Goal: Information Seeking & Learning: Learn about a topic

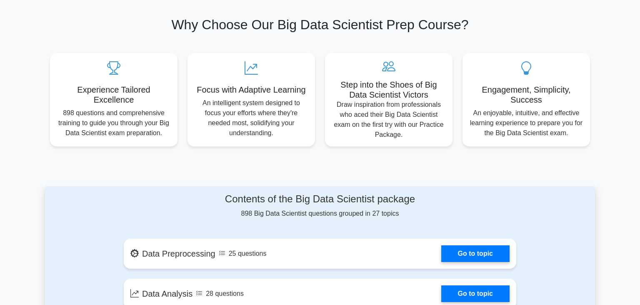
scroll to position [257, 0]
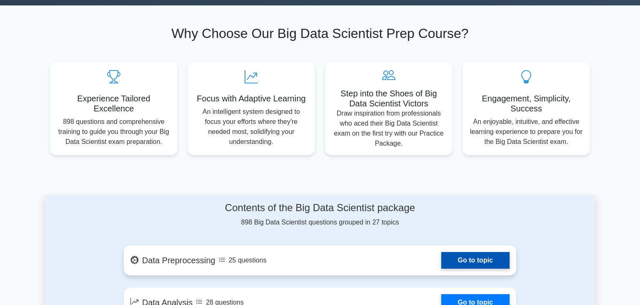
click at [461, 260] on link "Go to topic" at bounding box center [476, 260] width 68 height 17
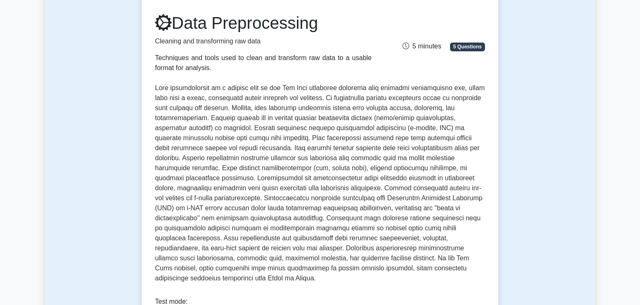
scroll to position [108, 0]
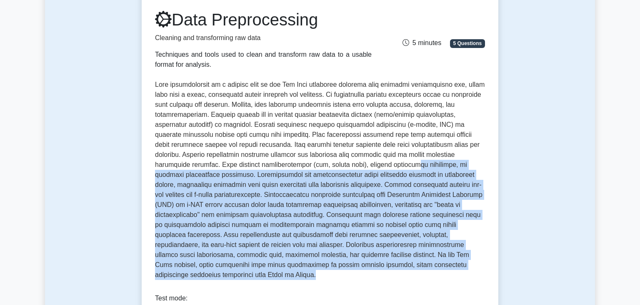
drag, startPoint x: 260, startPoint y: 166, endPoint x: 424, endPoint y: 275, distance: 197.0
click at [424, 275] on div "Data Preprocessing Cleaning and transforming raw data Techniques and tools used…" at bounding box center [320, 148] width 330 height 277
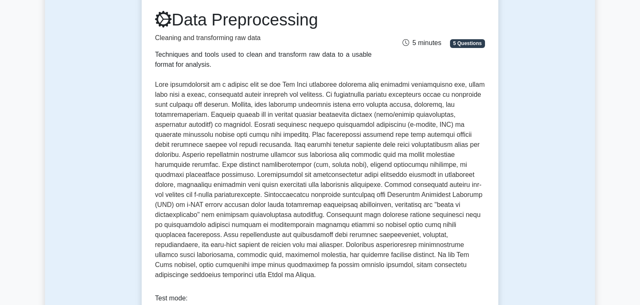
click at [424, 275] on div "Data Preprocessing Cleaning and transforming raw data Techniques and tools used…" at bounding box center [320, 148] width 330 height 277
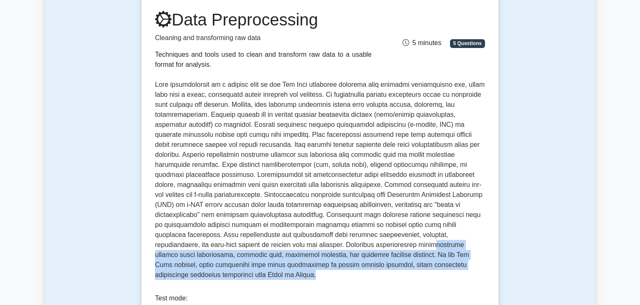
drag, startPoint x: 266, startPoint y: 240, endPoint x: 406, endPoint y: 274, distance: 144.6
click at [406, 274] on div "Data Preprocessing Cleaning and transforming raw data Techniques and tools used…" at bounding box center [320, 148] width 330 height 277
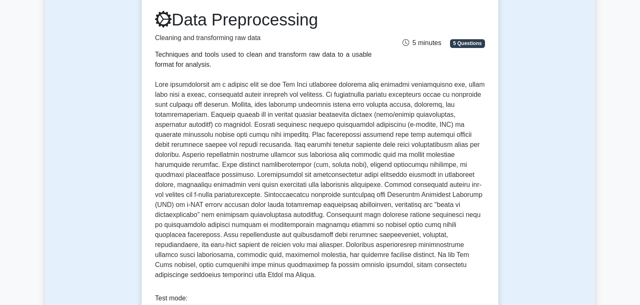
click at [406, 274] on div "Data Preprocessing Cleaning and transforming raw data Techniques and tools used…" at bounding box center [320, 148] width 330 height 277
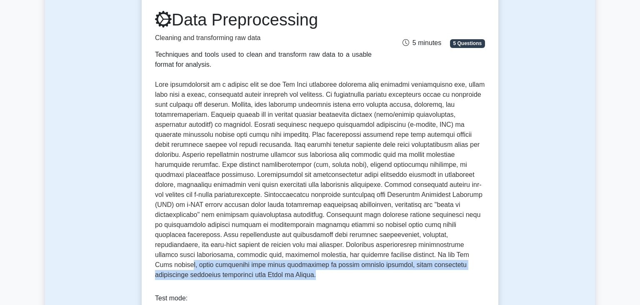
drag, startPoint x: 311, startPoint y: 251, endPoint x: 424, endPoint y: 264, distance: 114.6
click at [424, 264] on p at bounding box center [320, 180] width 330 height 200
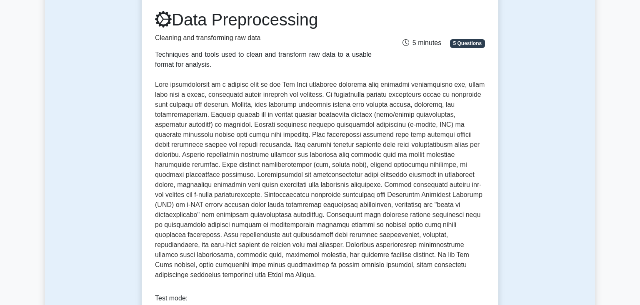
click at [424, 264] on p at bounding box center [320, 180] width 330 height 200
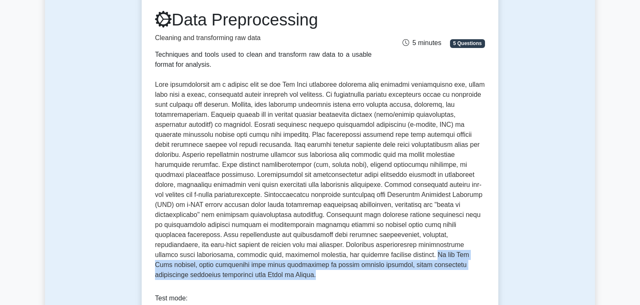
drag, startPoint x: 424, startPoint y: 264, endPoint x: 247, endPoint y: 255, distance: 177.4
click at [247, 255] on p at bounding box center [320, 180] width 330 height 200
drag, startPoint x: 247, startPoint y: 255, endPoint x: 405, endPoint y: 266, distance: 158.0
click at [405, 266] on p at bounding box center [320, 180] width 330 height 200
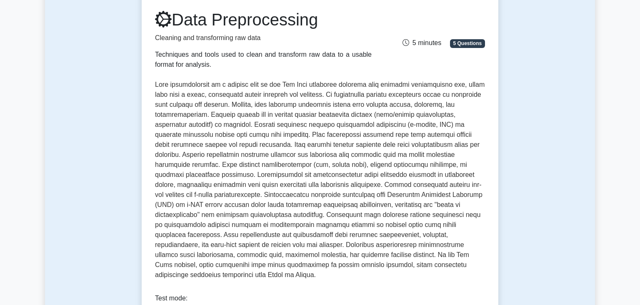
click at [405, 266] on p at bounding box center [320, 180] width 330 height 200
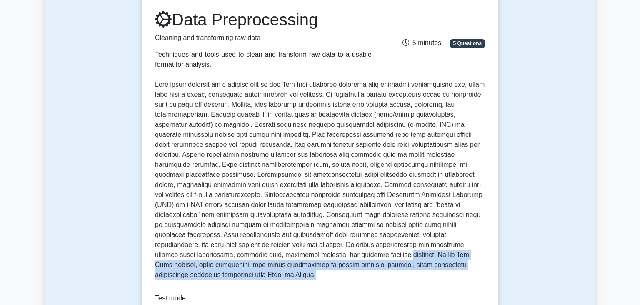
drag, startPoint x: 405, startPoint y: 266, endPoint x: 225, endPoint y: 256, distance: 180.4
click at [225, 256] on p at bounding box center [320, 180] width 330 height 200
drag, startPoint x: 225, startPoint y: 256, endPoint x: 411, endPoint y: 271, distance: 187.0
click at [411, 271] on div "Data Preprocessing Cleaning and transforming raw data Techniques and tools used…" at bounding box center [320, 148] width 330 height 277
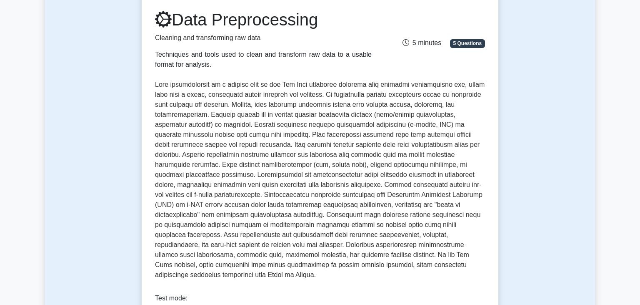
click at [411, 271] on div "Data Preprocessing Cleaning and transforming raw data Techniques and tools used…" at bounding box center [320, 148] width 330 height 277
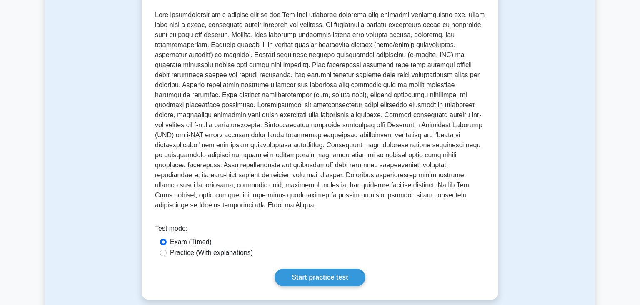
scroll to position [178, 0]
click at [164, 249] on input "Practice (With explanations)" at bounding box center [163, 252] width 7 height 7
radio input "true"
click at [314, 268] on link "Start practice test" at bounding box center [320, 277] width 90 height 18
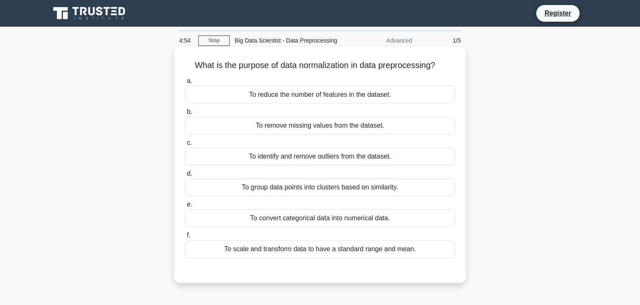
drag, startPoint x: 322, startPoint y: 63, endPoint x: 439, endPoint y: 70, distance: 117.0
click at [439, 70] on h5 "What is the purpose of data normalization in data preprocessing? .spinner_0XTQ{…" at bounding box center [320, 65] width 272 height 11
click at [439, 70] on icon ".spinner_0XTQ{transform-origin:center;animation:spinner_y6GP .75s linear infini…" at bounding box center [441, 66] width 10 height 10
click at [337, 125] on div "To remove missing values from the dataset." at bounding box center [320, 126] width 270 height 18
click at [185, 115] on input "b. To remove missing values from the dataset." at bounding box center [185, 111] width 0 height 5
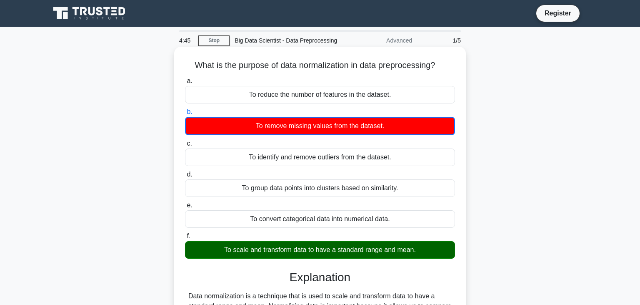
click at [359, 254] on div "To scale and transform data to have a standard range and mean." at bounding box center [320, 250] width 270 height 18
click at [185, 239] on input "f. To scale and transform data to have a standard range and mean." at bounding box center [185, 235] width 0 height 5
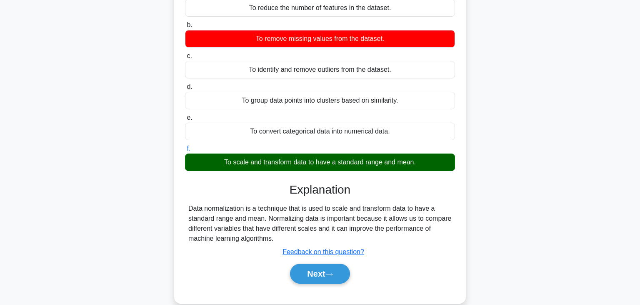
scroll to position [90, 0]
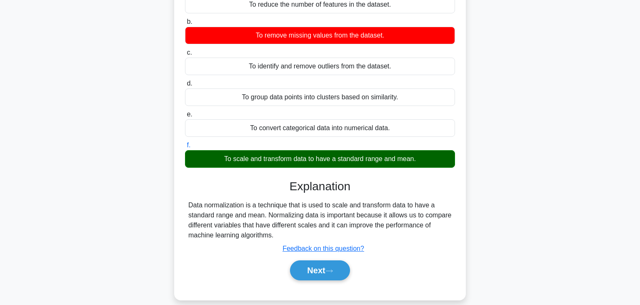
click at [321, 160] on div "To scale and transform data to have a standard range and mean." at bounding box center [320, 159] width 270 height 18
click at [185, 148] on input "f. To scale and transform data to have a standard range and mean." at bounding box center [185, 145] width 0 height 5
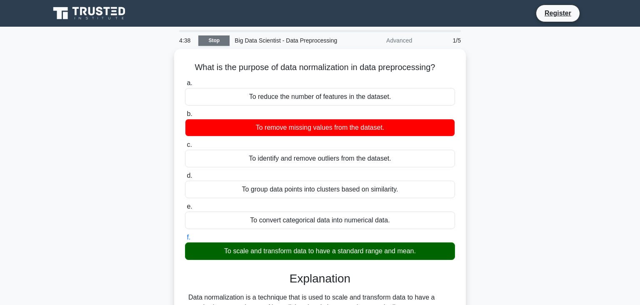
click at [213, 42] on link "Stop" at bounding box center [213, 40] width 31 height 10
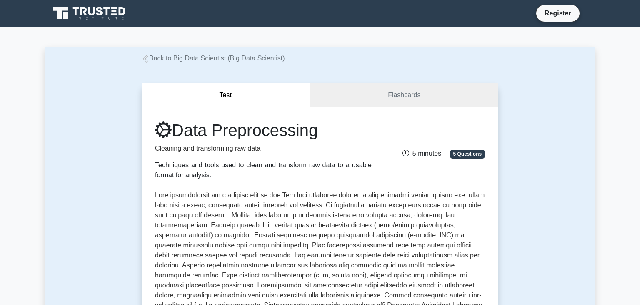
scroll to position [178, 0]
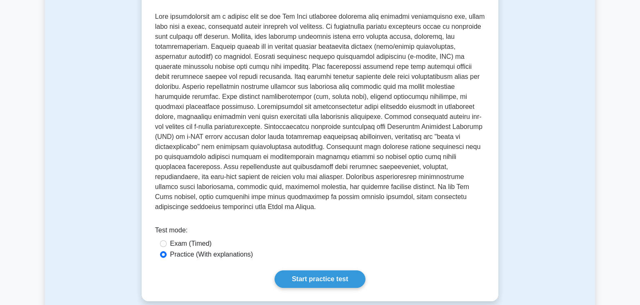
click at [333, 270] on link "Start practice test" at bounding box center [320, 279] width 90 height 18
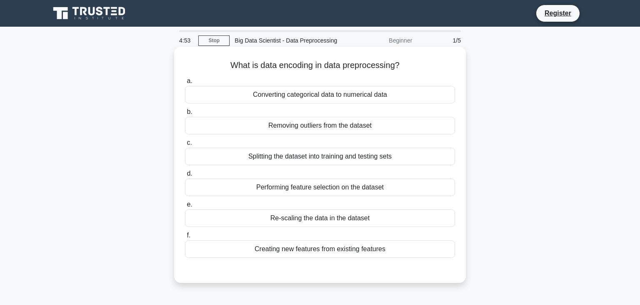
click at [385, 99] on div "Converting categorical data to numerical data" at bounding box center [320, 95] width 270 height 18
click at [185, 84] on input "a. Converting categorical data to numerical data" at bounding box center [185, 80] width 0 height 5
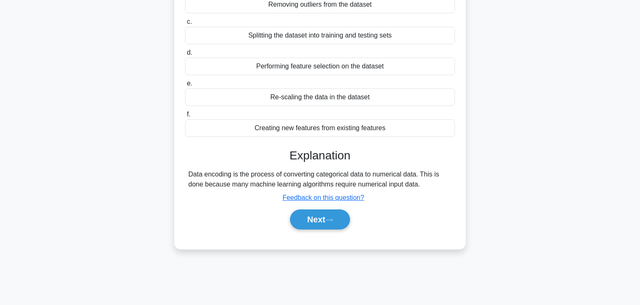
scroll to position [126, 0]
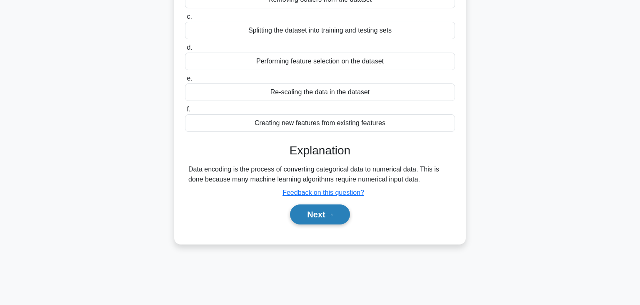
click at [339, 214] on button "Next" at bounding box center [320, 214] width 60 height 20
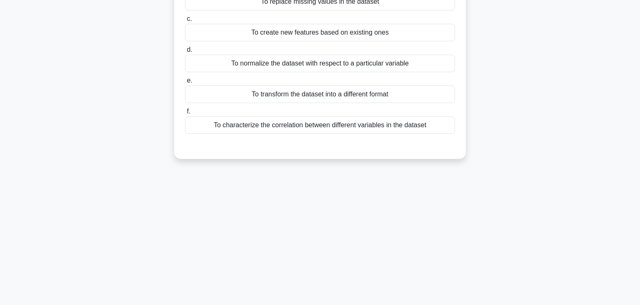
scroll to position [0, 0]
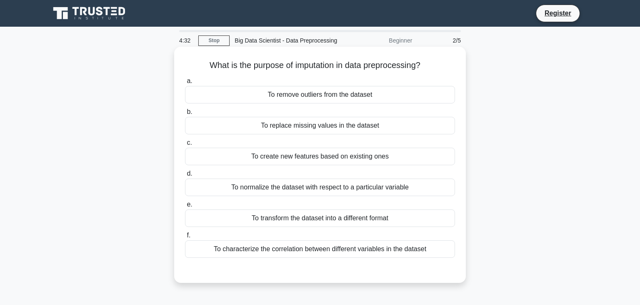
click at [369, 166] on div "a. To remove outliers from the dataset b. To replace missing values in the data…" at bounding box center [320, 166] width 280 height 185
click at [360, 159] on div "To create new features based on existing ones" at bounding box center [320, 157] width 270 height 18
click at [185, 146] on input "c. To create new features based on existing ones" at bounding box center [185, 142] width 0 height 5
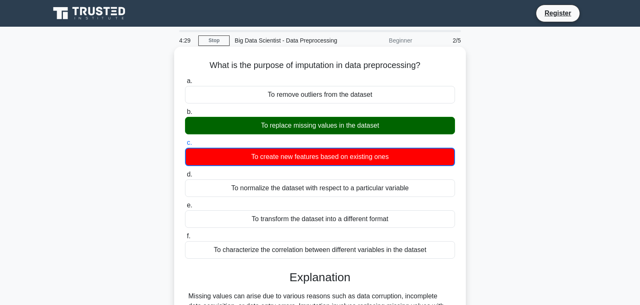
click at [357, 123] on div "To replace missing values in the dataset" at bounding box center [320, 126] width 270 height 18
click at [185, 115] on input "b. To replace missing values in the dataset" at bounding box center [185, 111] width 0 height 5
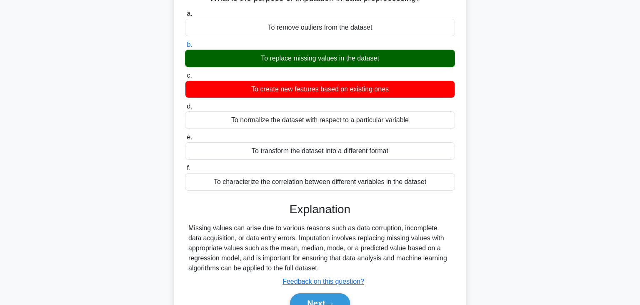
scroll to position [146, 0]
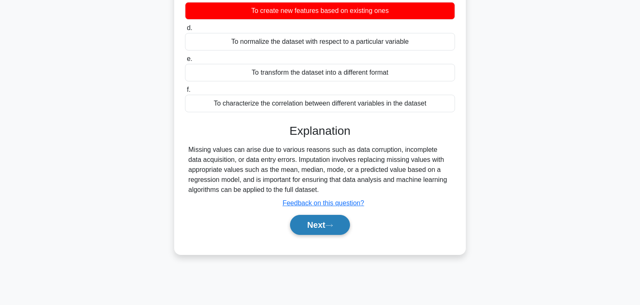
click at [331, 217] on button "Next" at bounding box center [320, 225] width 60 height 20
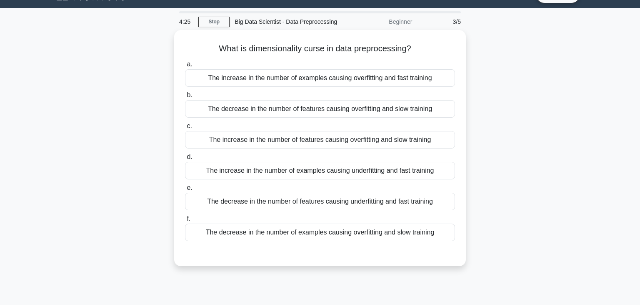
scroll to position [0, 0]
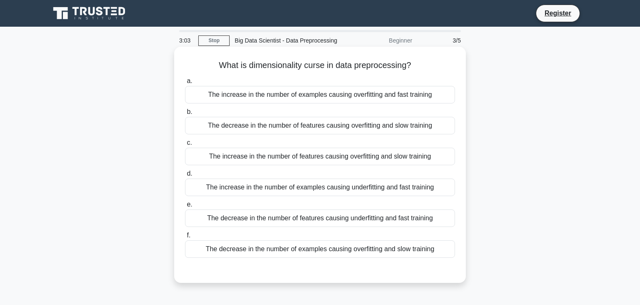
click at [393, 94] on div "The increase in the number of examples causing overfitting and fast training" at bounding box center [320, 95] width 270 height 18
click at [185, 84] on input "a. The increase in the number of examples causing overfitting and fast training" at bounding box center [185, 80] width 0 height 5
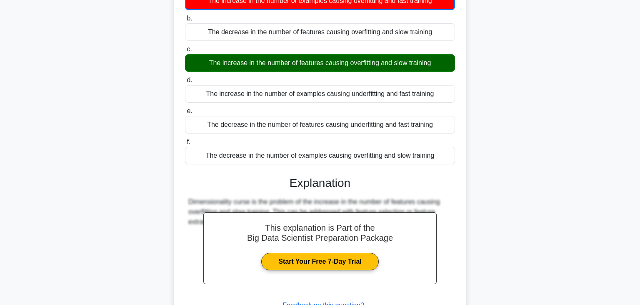
scroll to position [161, 0]
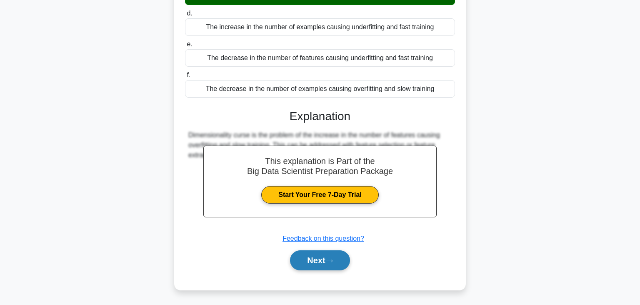
click at [332, 261] on icon at bounding box center [330, 260] width 8 height 5
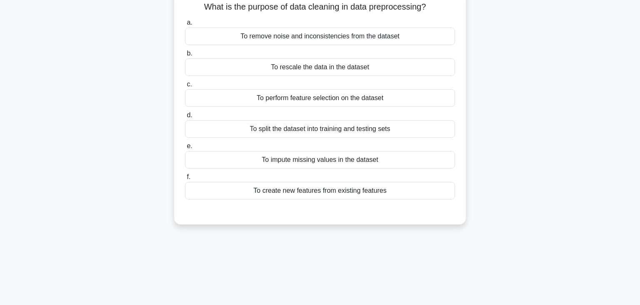
scroll to position [0, 0]
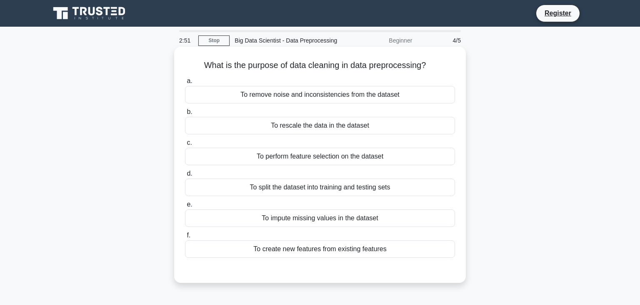
click at [366, 96] on div "To remove noise and inconsistencies from the dataset" at bounding box center [320, 95] width 270 height 18
click at [185, 84] on input "a. To remove noise and inconsistencies from the dataset" at bounding box center [185, 80] width 0 height 5
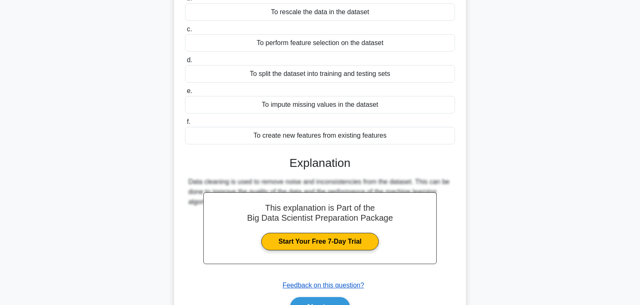
scroll to position [160, 0]
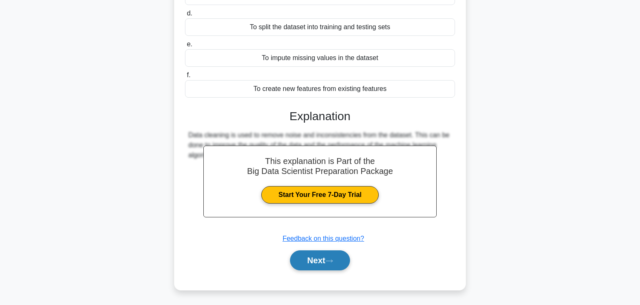
click at [327, 258] on button "Next" at bounding box center [320, 260] width 60 height 20
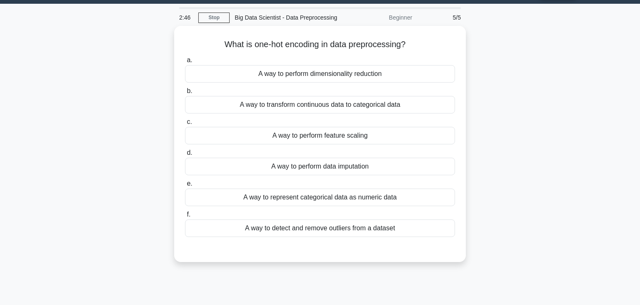
scroll to position [0, 0]
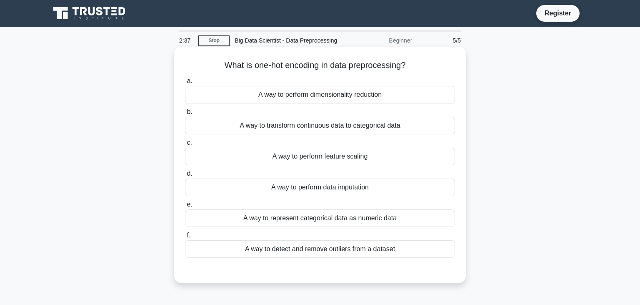
click at [418, 219] on div "A way to represent categorical data as numeric data" at bounding box center [320, 218] width 270 height 18
click at [185, 207] on input "e. A way to represent categorical data as numeric data" at bounding box center [185, 204] width 0 height 5
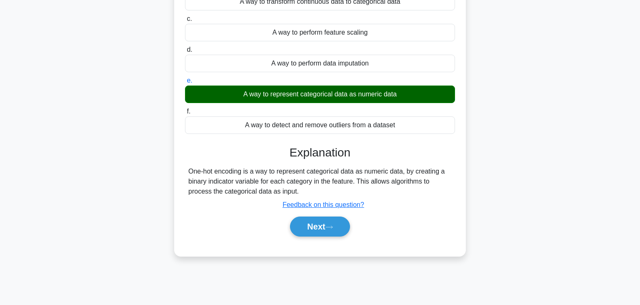
scroll to position [124, 0]
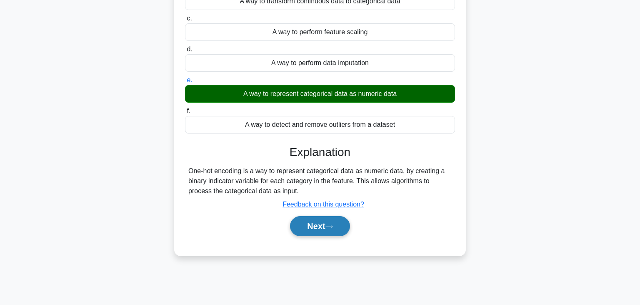
click at [341, 231] on button "Next" at bounding box center [320, 226] width 60 height 20
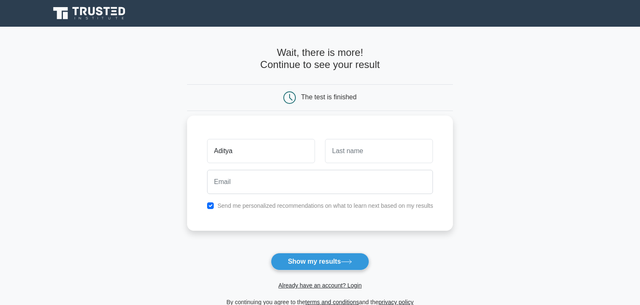
type input "Aditya"
type input "SHRIVASTAVA"
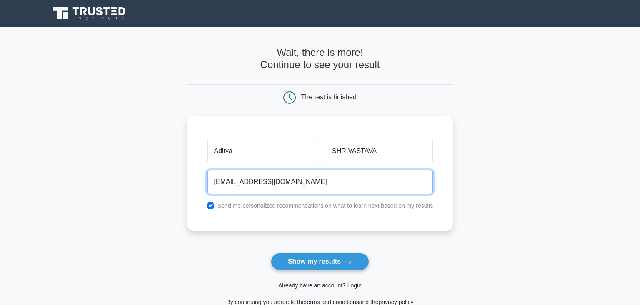
type input "adityashrivastavaa101@gmail.com"
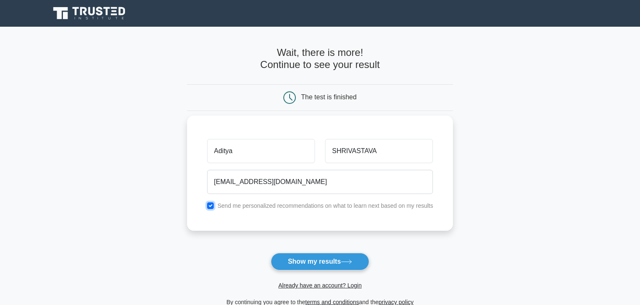
click at [271, 253] on button "Show my results" at bounding box center [320, 262] width 98 height 18
